Goal: Task Accomplishment & Management: Complete application form

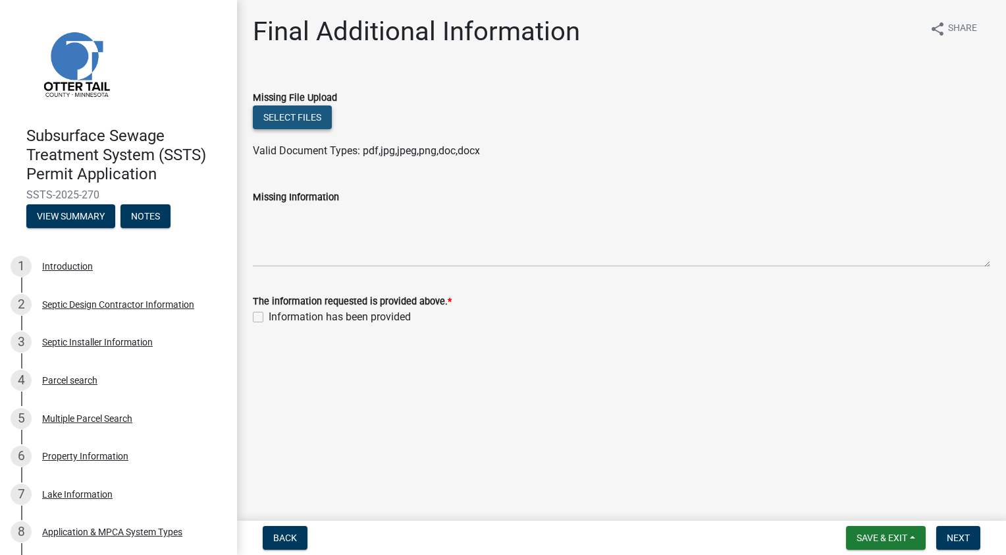
click at [287, 118] on button "Select files" at bounding box center [292, 117] width 79 height 24
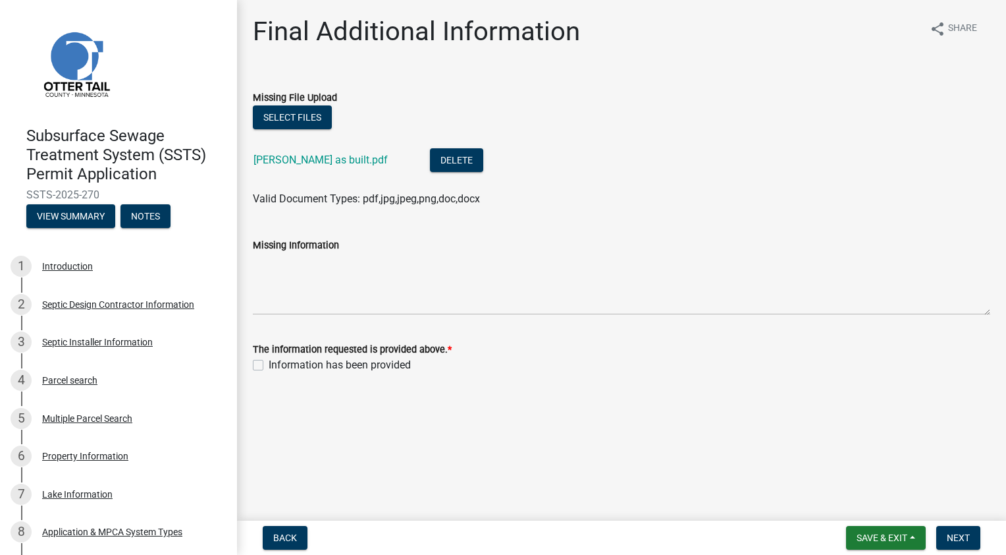
click at [269, 362] on label "Information has been provided" at bounding box center [340, 365] width 142 height 16
click at [269, 362] on input "Information has been provided" at bounding box center [273, 361] width 9 height 9
checkbox input "true"
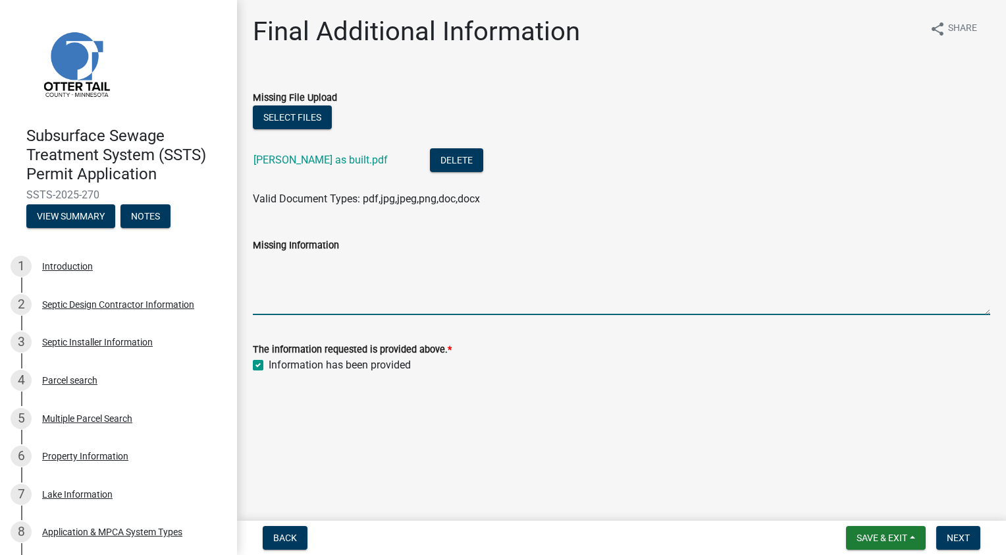
click at [391, 290] on textarea "Missing Information" at bounding box center [622, 284] width 738 height 62
type textarea "As built attached."
click at [337, 162] on link "[PERSON_NAME] as built.pdf" at bounding box center [321, 159] width 134 height 13
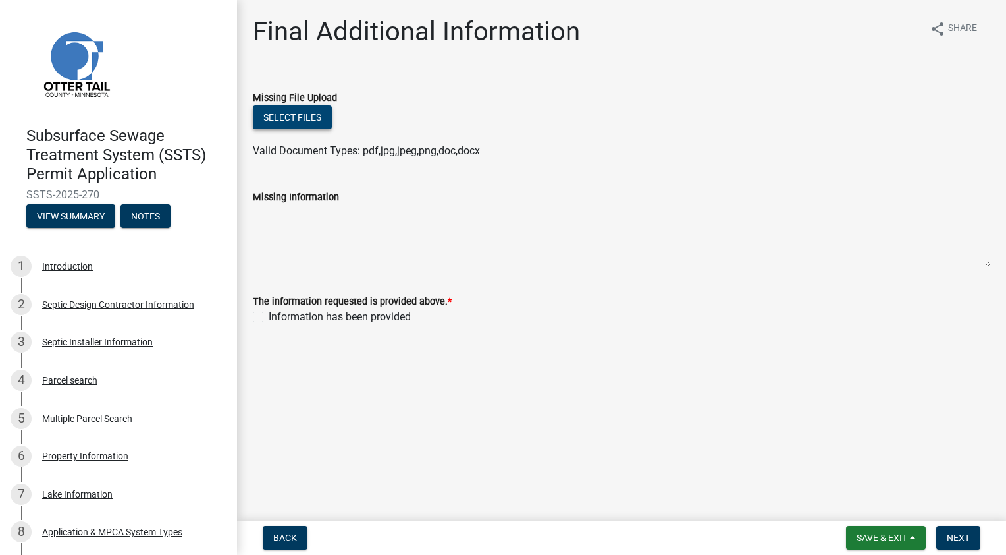
click at [300, 117] on button "Select files" at bounding box center [292, 117] width 79 height 24
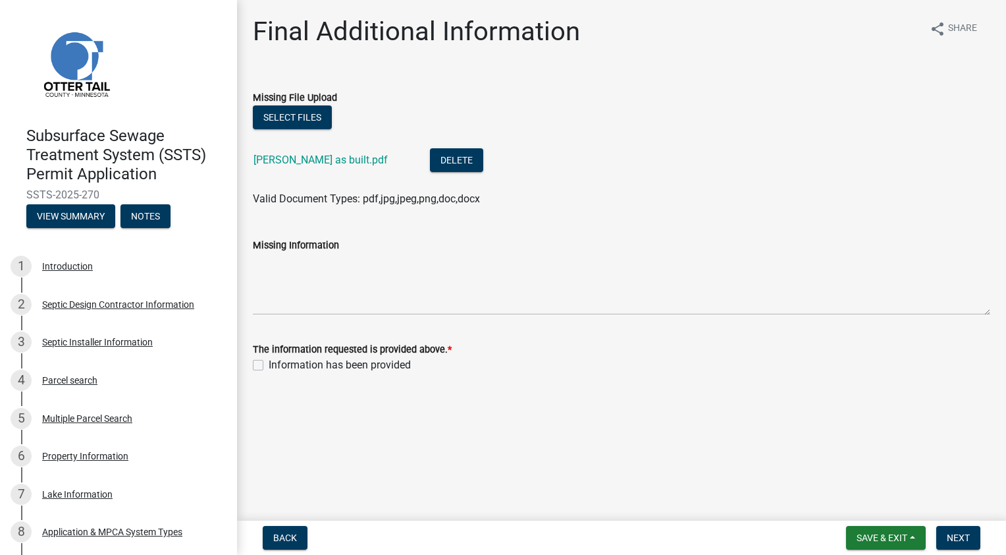
click at [360, 252] on div "Missing Information" at bounding box center [622, 245] width 738 height 16
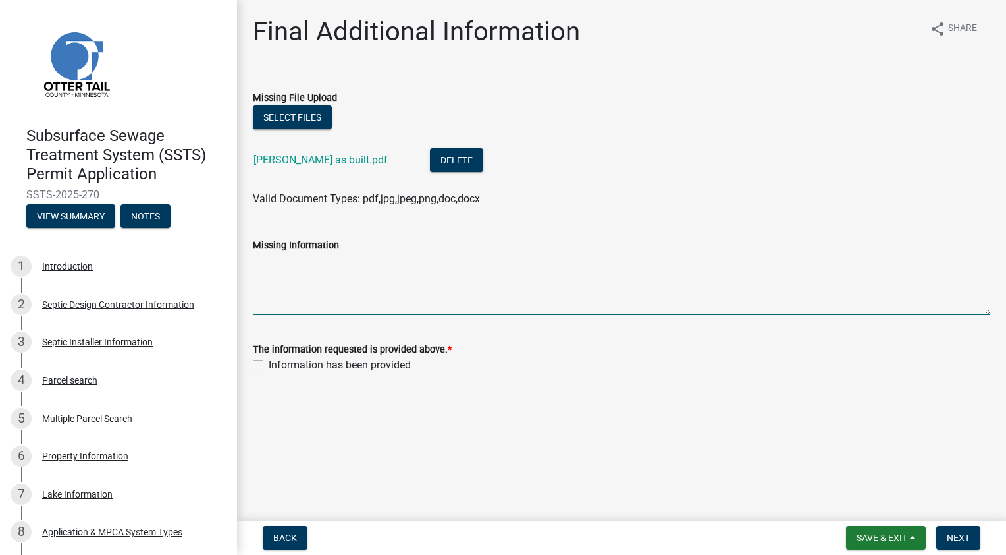
click at [319, 275] on textarea "Missing Information" at bounding box center [622, 284] width 738 height 62
type textarea "As built attached"
click at [269, 360] on label "Information has been provided" at bounding box center [340, 365] width 142 height 16
click at [269, 360] on input "Information has been provided" at bounding box center [273, 361] width 9 height 9
checkbox input "true"
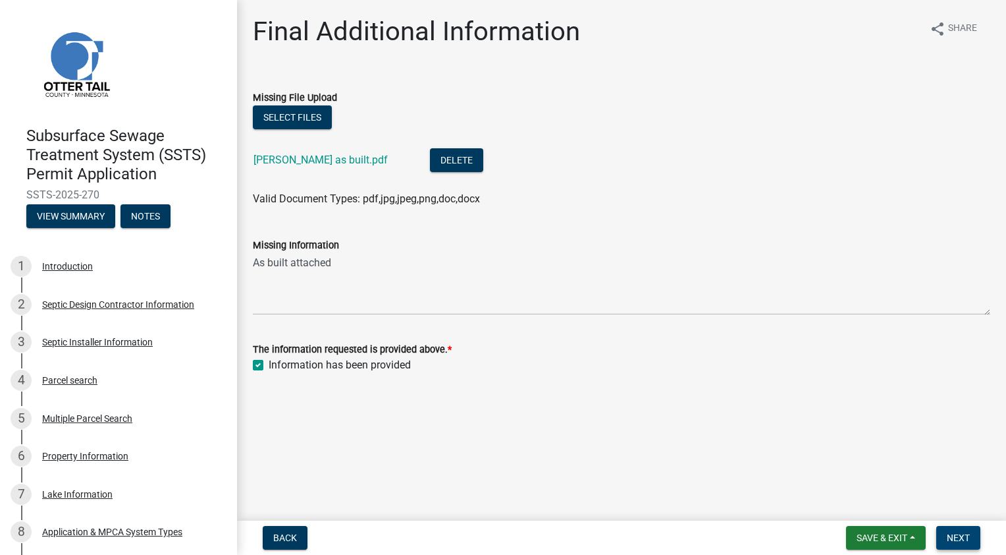
click at [951, 533] on span "Next" at bounding box center [958, 537] width 23 height 11
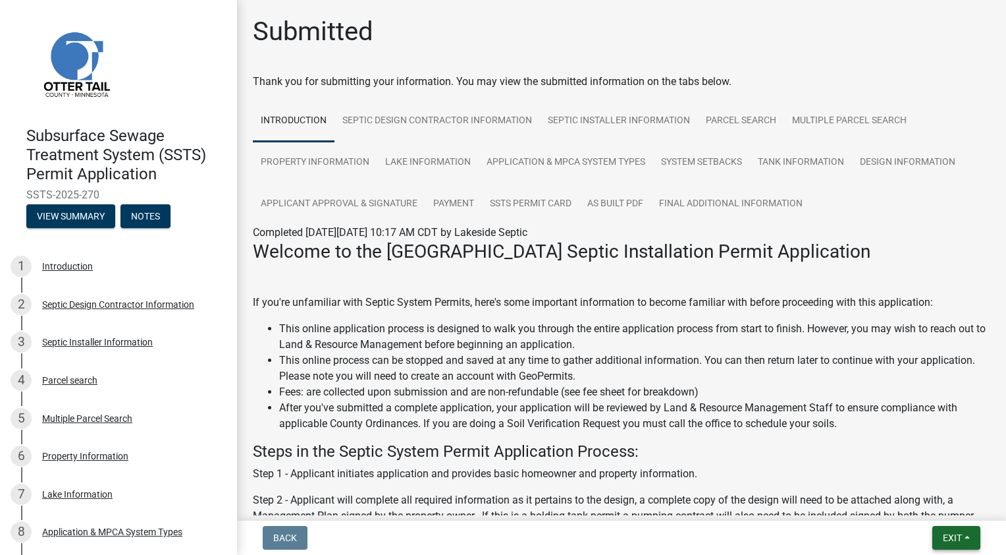
click at [952, 536] on span "Exit" at bounding box center [952, 537] width 19 height 11
click at [931, 502] on button "Save & Exit" at bounding box center [928, 503] width 105 height 32
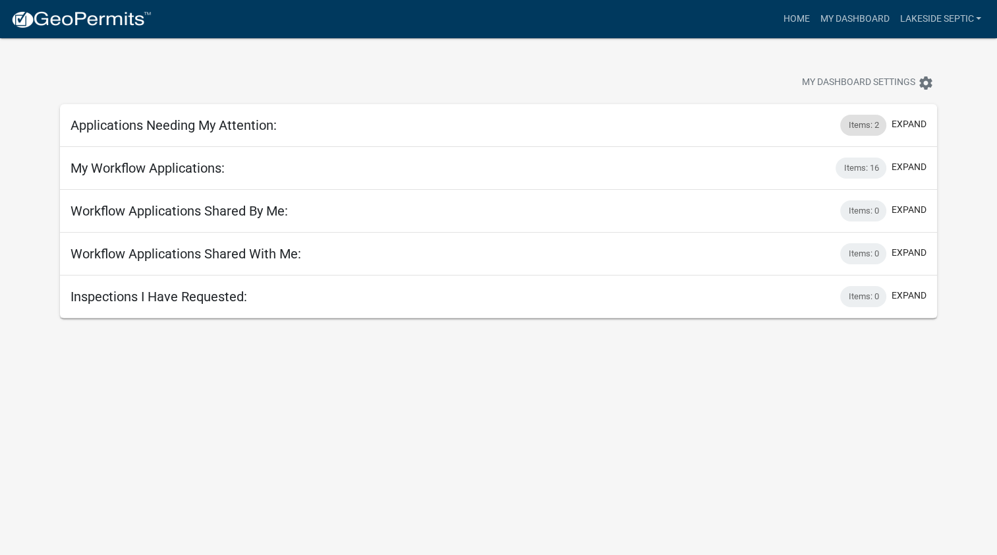
click at [869, 126] on div "Items: 2" at bounding box center [863, 125] width 46 height 21
click at [898, 124] on button "expand" at bounding box center [908, 124] width 35 height 14
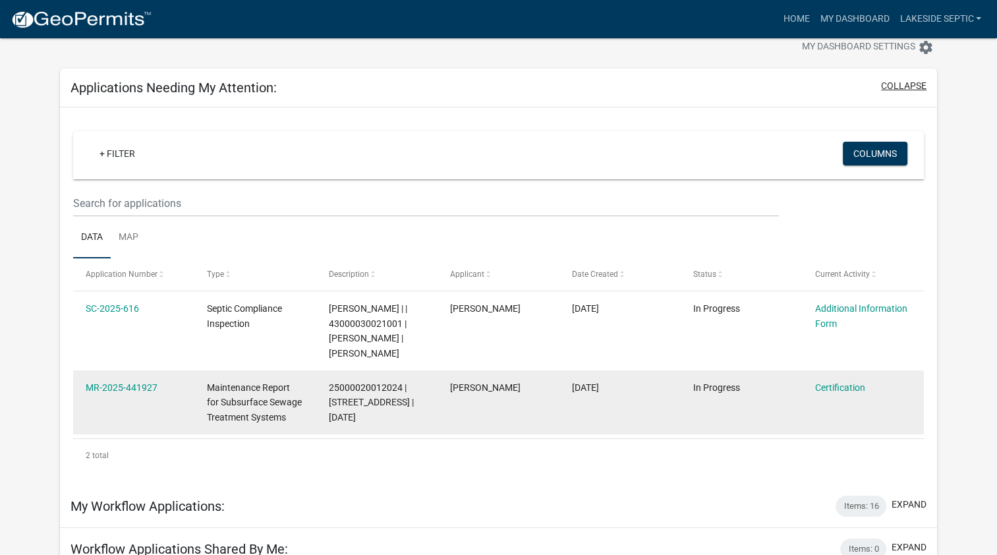
scroll to position [66, 0]
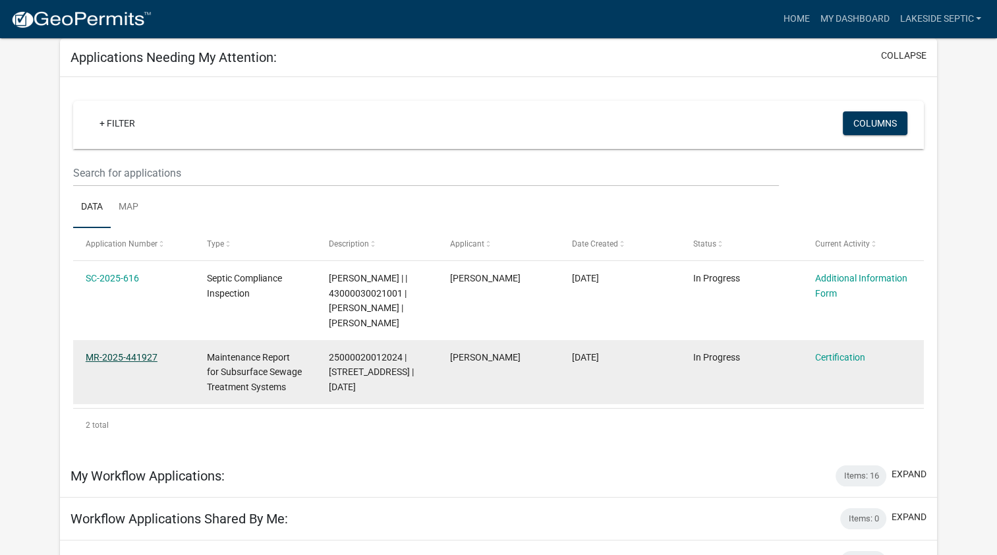
click at [129, 355] on link "MR-2025-441927" at bounding box center [122, 357] width 72 height 11
